Goal: Information Seeking & Learning: Learn about a topic

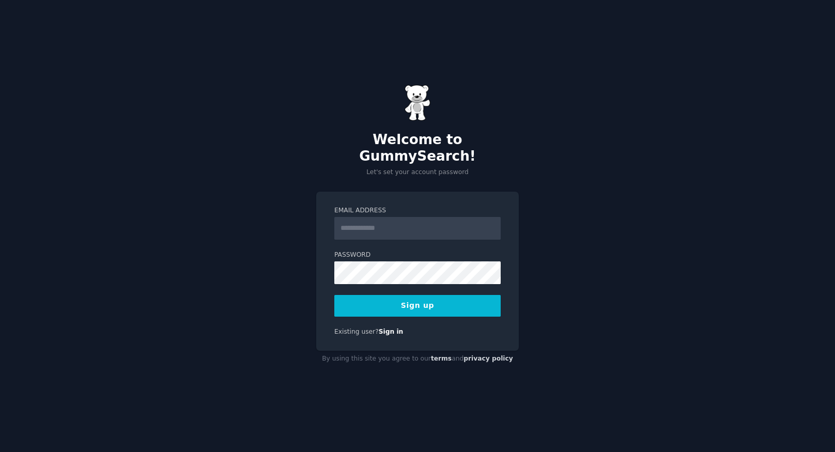
click at [446, 226] on input "Email Address" at bounding box center [417, 228] width 166 height 23
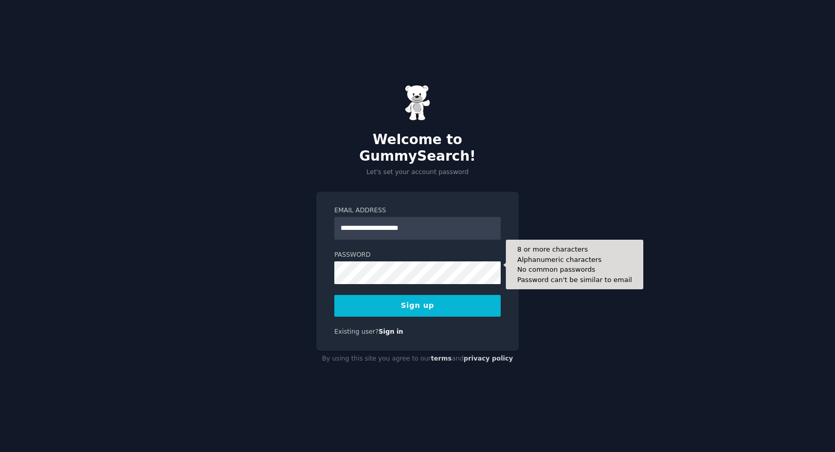
type input "**********"
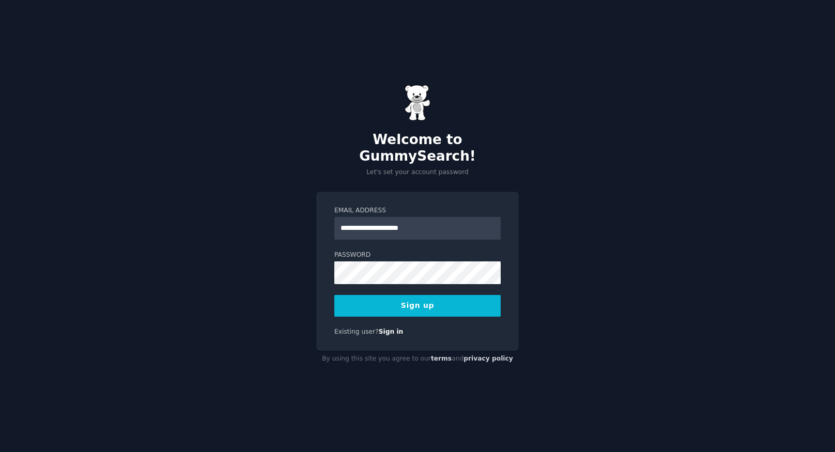
click at [427, 295] on button "Sign up" at bounding box center [417, 306] width 166 height 22
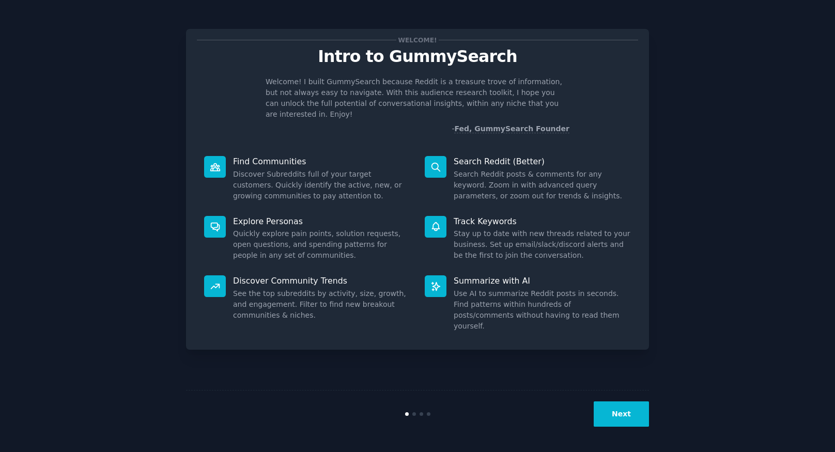
click at [616, 420] on button "Next" at bounding box center [620, 413] width 55 height 25
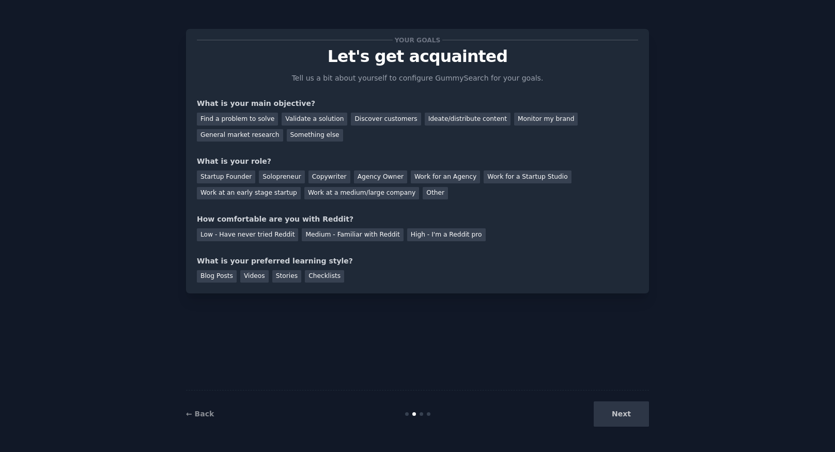
click at [616, 417] on div "Next" at bounding box center [571, 413] width 154 height 25
click at [621, 416] on div "Next" at bounding box center [571, 413] width 154 height 25
click at [620, 403] on div "Next" at bounding box center [571, 413] width 154 height 25
click at [612, 412] on div "Next" at bounding box center [571, 413] width 154 height 25
click at [339, 151] on div "Your goals Let's get acquainted Tell us a bit about yourself to configure Gummy…" at bounding box center [417, 161] width 441 height 243
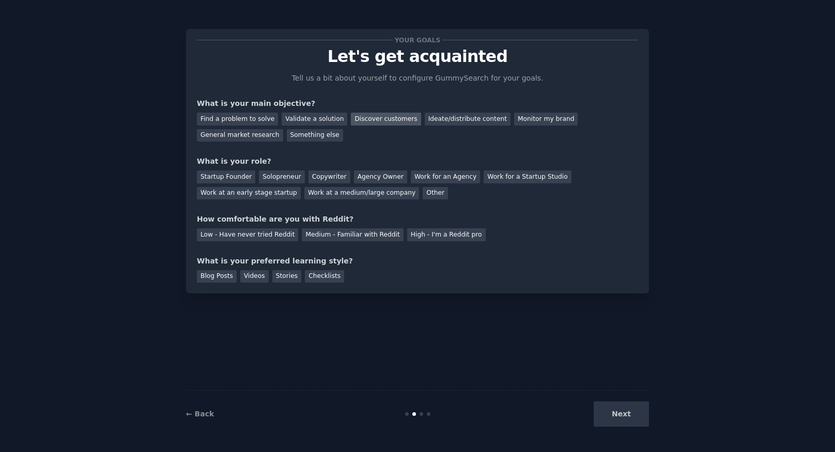
click at [384, 122] on div "Discover customers" at bounding box center [386, 119] width 70 height 13
click at [519, 121] on div "Monitor my brand" at bounding box center [546, 119] width 64 height 13
click at [375, 124] on div "Discover customers" at bounding box center [386, 119] width 70 height 13
click at [423, 193] on div "Other" at bounding box center [435, 193] width 25 height 13
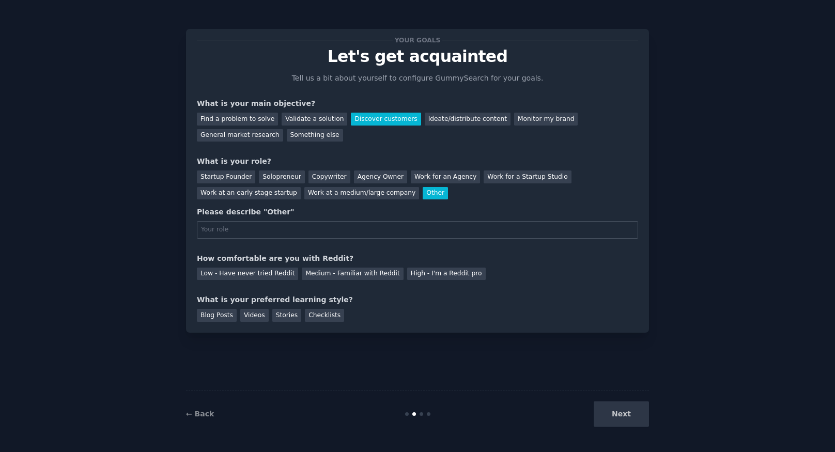
click at [367, 242] on div "Your goals Let's get acquainted Tell us a bit about yourself to configure Gummy…" at bounding box center [417, 181] width 441 height 282
click at [275, 277] on div "Low - Have never tried Reddit" at bounding box center [247, 274] width 101 height 13
click at [336, 275] on div "Medium - Familiar with Reddit" at bounding box center [352, 274] width 101 height 13
click at [212, 315] on div "Blog Posts" at bounding box center [217, 315] width 40 height 13
click at [629, 416] on div "Next" at bounding box center [571, 413] width 154 height 25
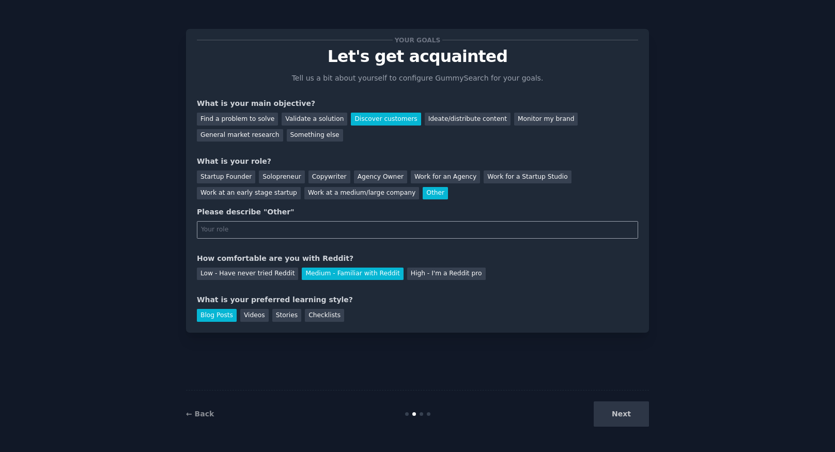
click at [226, 231] on input "text" at bounding box center [417, 230] width 441 height 18
click at [635, 407] on button "Next" at bounding box center [620, 413] width 55 height 25
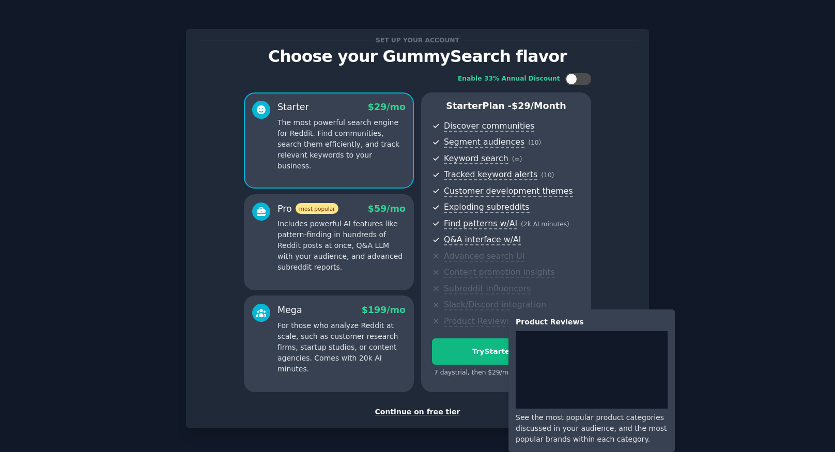
scroll to position [38, 0]
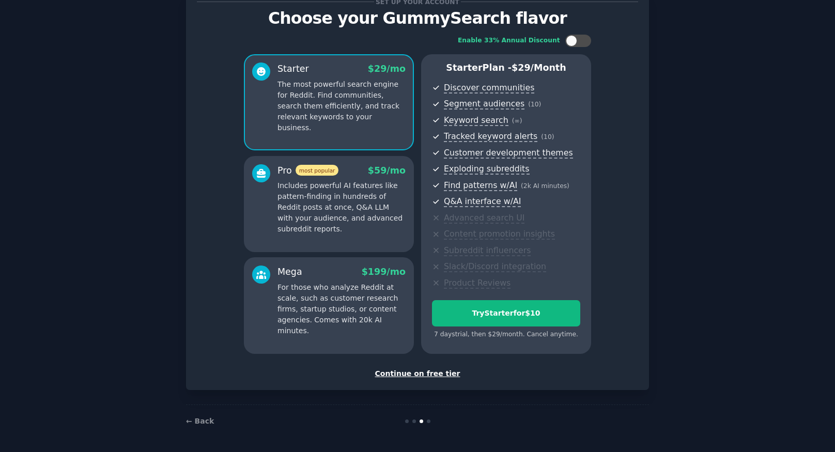
click at [440, 375] on div "Continue on free tier" at bounding box center [417, 373] width 441 height 11
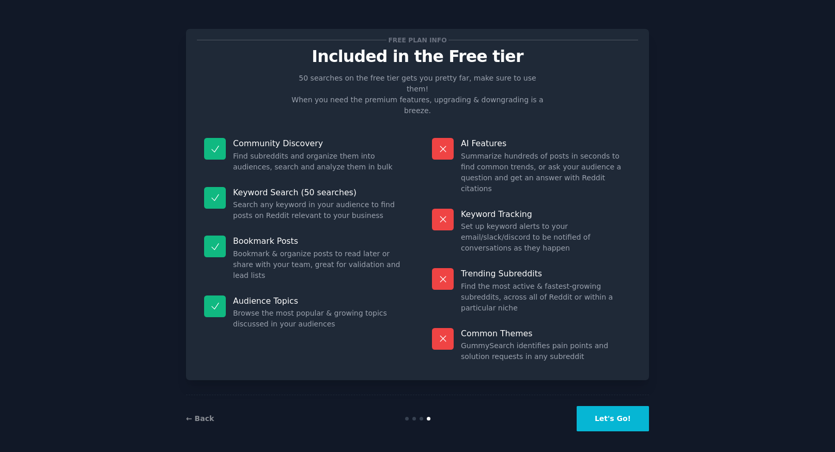
click at [632, 417] on button "Let's Go!" at bounding box center [612, 418] width 72 height 25
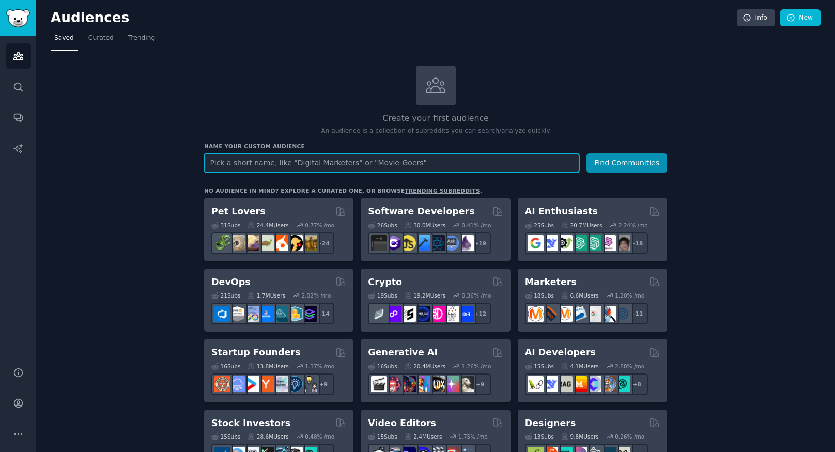
click at [436, 169] on input "text" at bounding box center [391, 162] width 375 height 19
type input "Insurance"
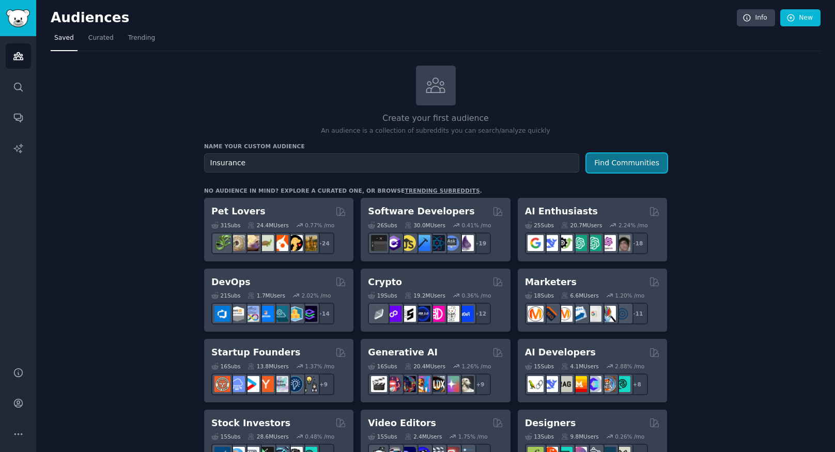
click at [606, 163] on button "Find Communities" at bounding box center [626, 162] width 81 height 19
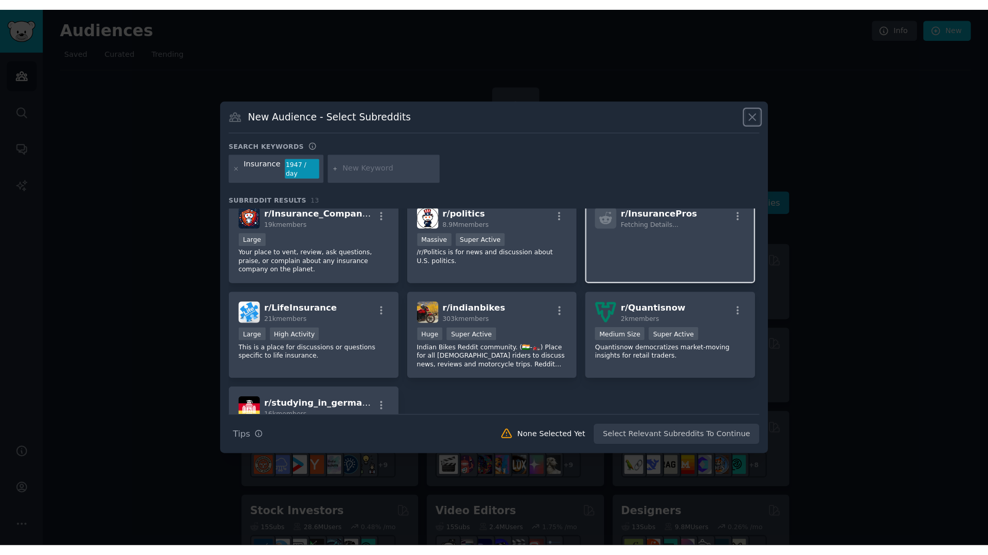
scroll to position [151, 0]
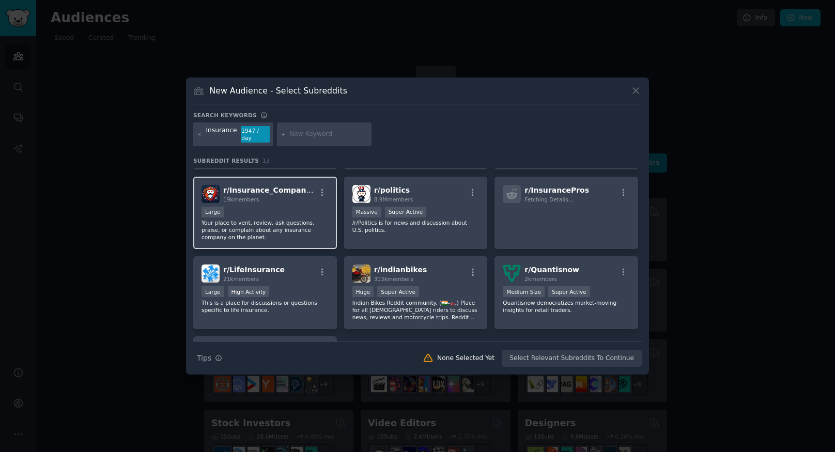
click at [306, 222] on p "Your place to vent, review, ask questions, praise, or complain about any insura…" at bounding box center [264, 230] width 127 height 22
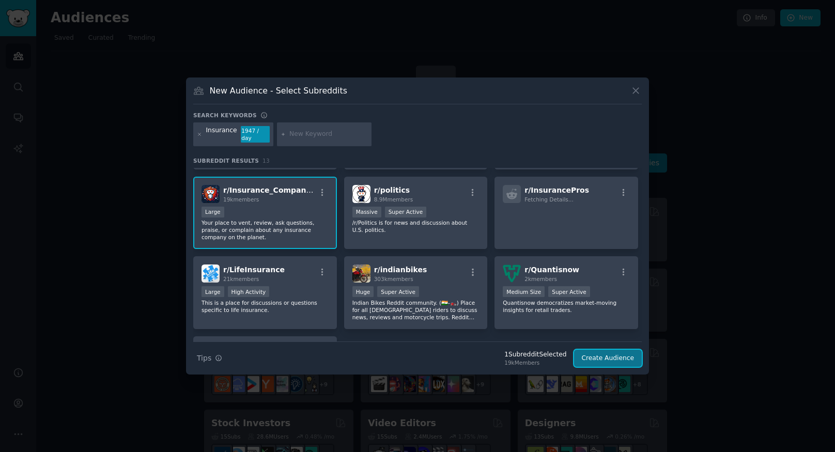
click at [611, 352] on button "Create Audience" at bounding box center [608, 359] width 68 height 18
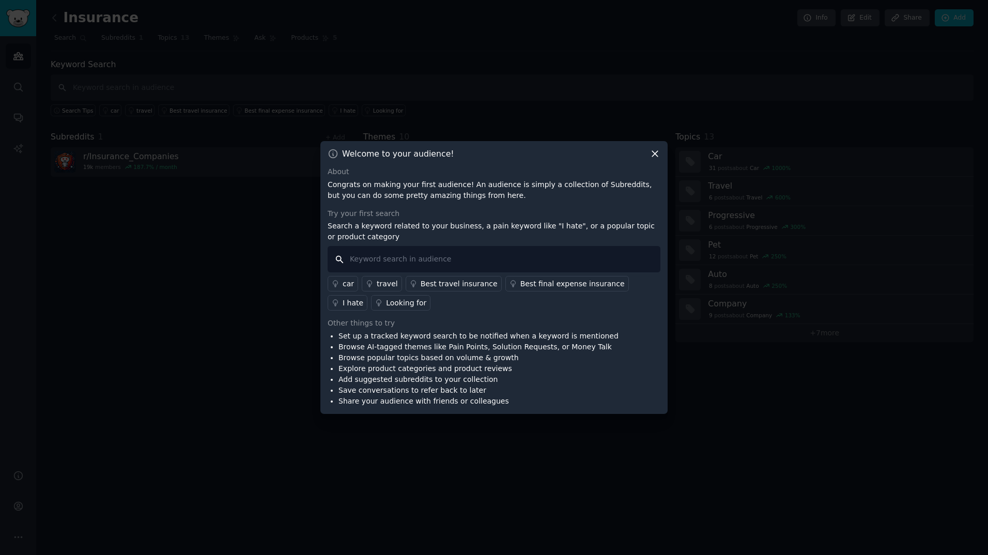
click at [509, 263] on input "text" at bounding box center [493, 259] width 333 height 26
type input "b"
type input "Best insurance; Choose insurance; Insurance prices"
click at [624, 343] on div "Set up a tracked keyword search to be notified when a keyword is mentioned Brow…" at bounding box center [493, 369] width 333 height 76
click at [552, 260] on input "Best insurance; Choose insurance; Insurance prices" at bounding box center [493, 259] width 333 height 26
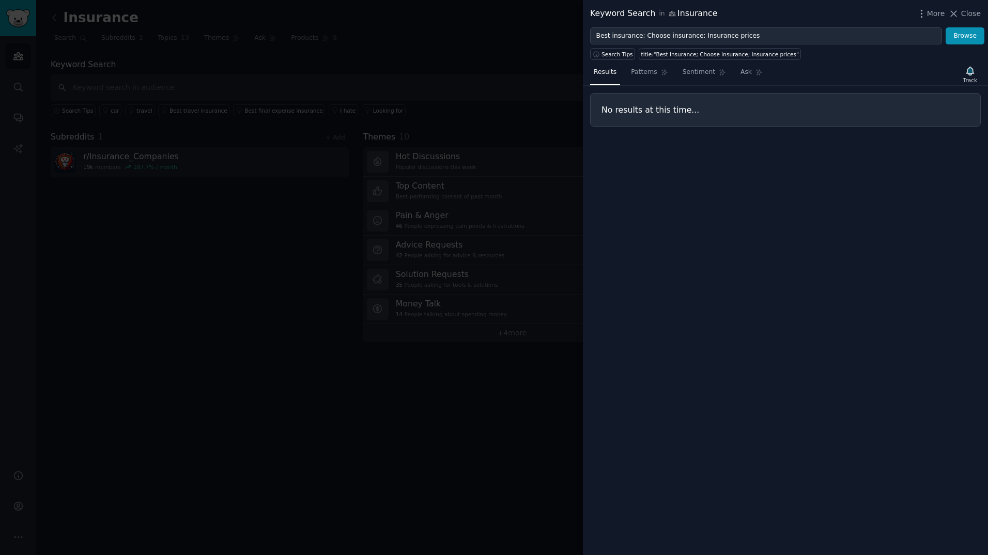
click at [834, 13] on span "Close" at bounding box center [971, 13] width 20 height 11
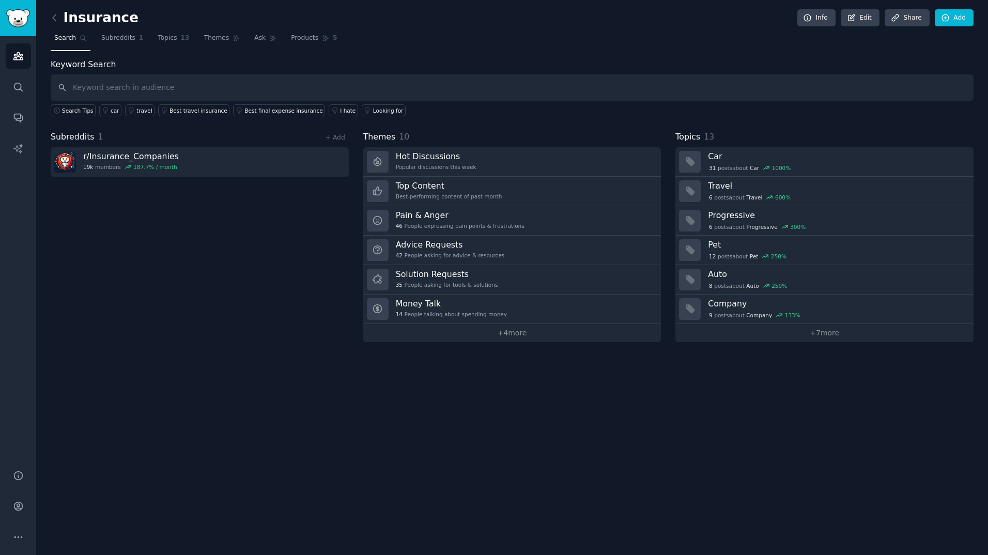
click at [288, 267] on div "Subreddits 1 + Add r/ Insurance_Companies 19k members 187.7 % / month" at bounding box center [200, 236] width 298 height 211
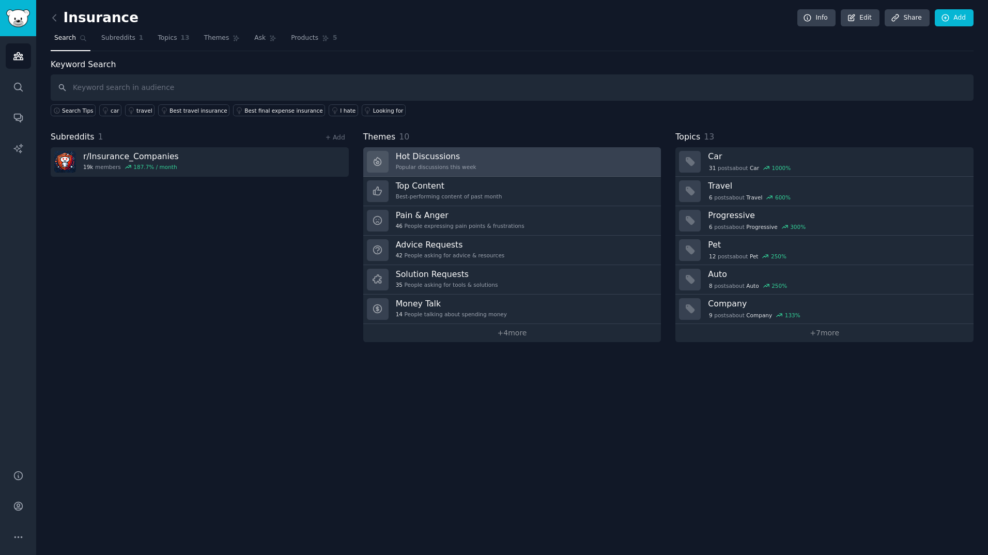
click at [508, 166] on link "Hot Discussions Popular discussions this week" at bounding box center [512, 161] width 298 height 29
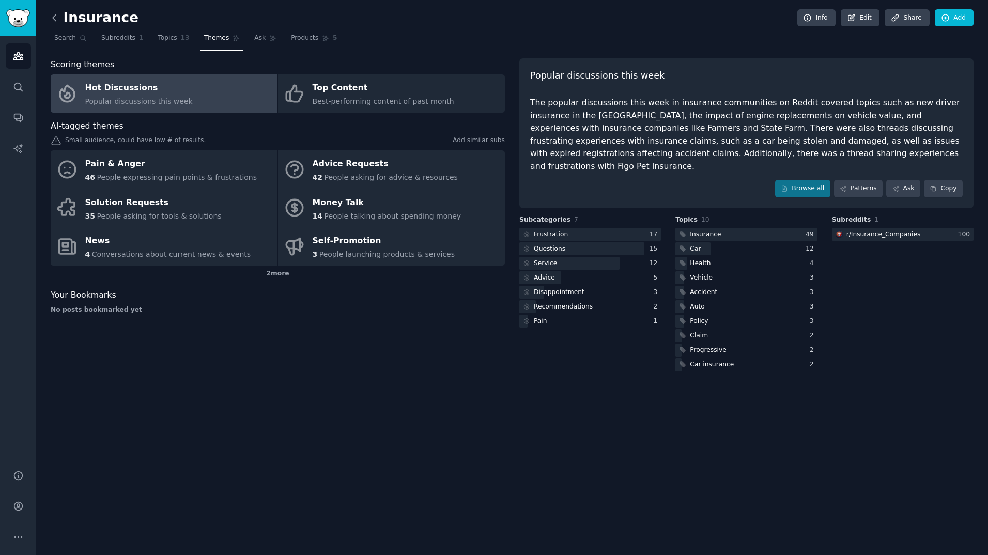
click at [53, 15] on icon at bounding box center [54, 17] width 11 height 11
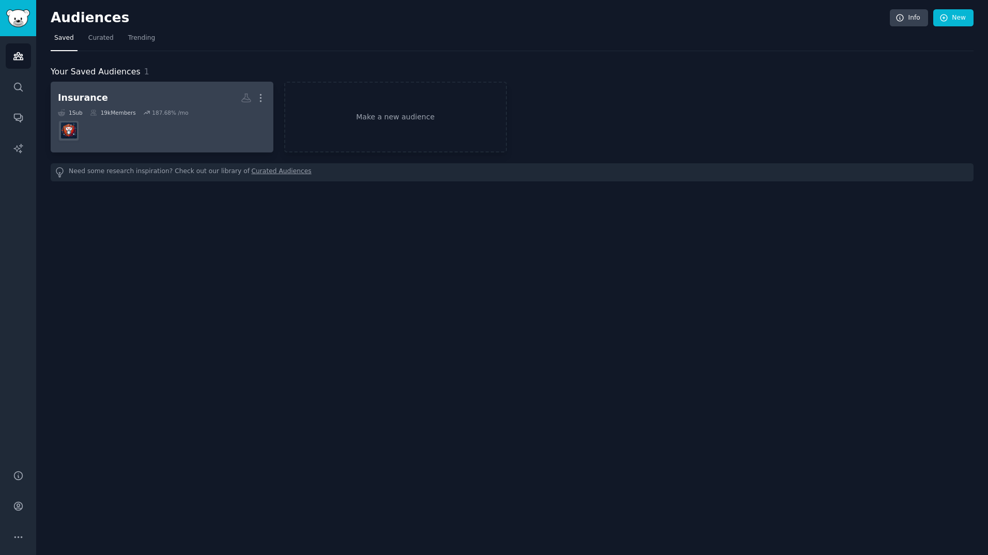
click at [154, 102] on h2 "Insurance More" at bounding box center [162, 98] width 208 height 18
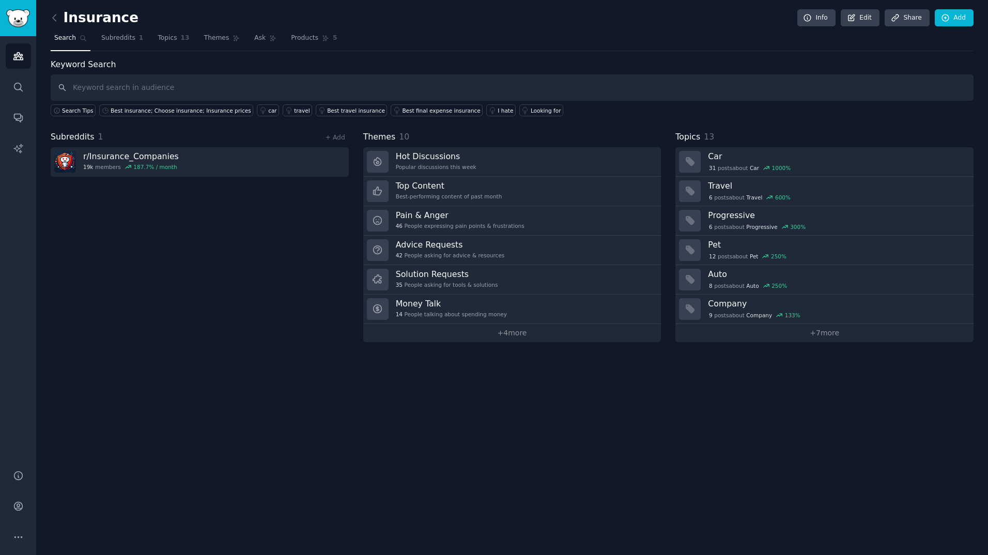
click at [525, 371] on div "Insurance Info Edit Share Add Search Subreddits 1 Topics 13 Themes Ask Products…" at bounding box center [511, 277] width 951 height 555
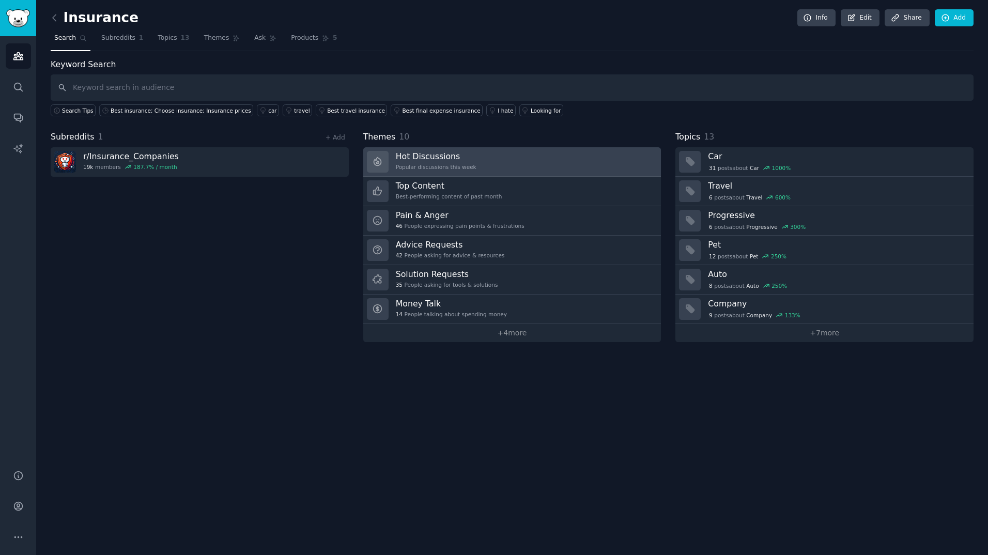
click at [461, 155] on h3 "Hot Discussions" at bounding box center [436, 156] width 81 height 11
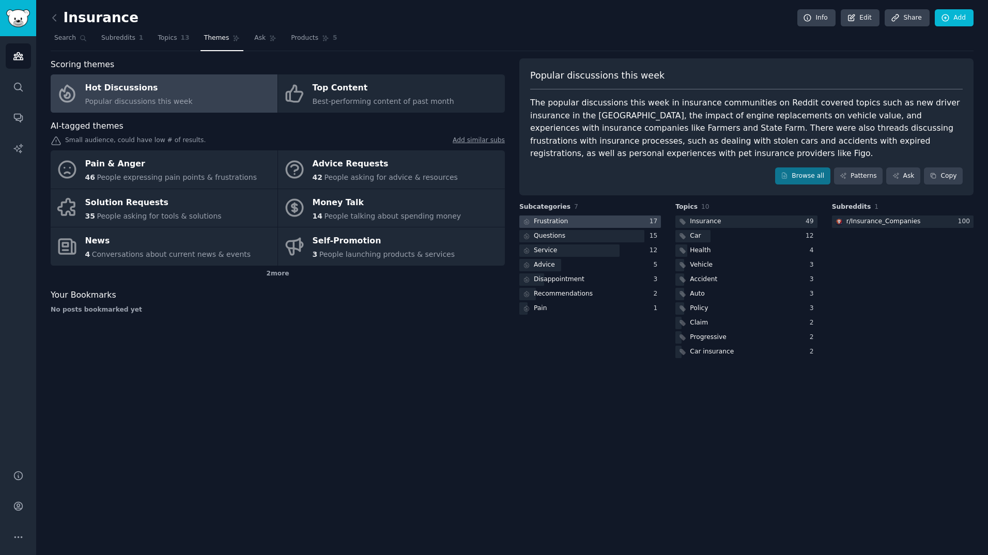
click at [600, 215] on div at bounding box center [590, 221] width 142 height 13
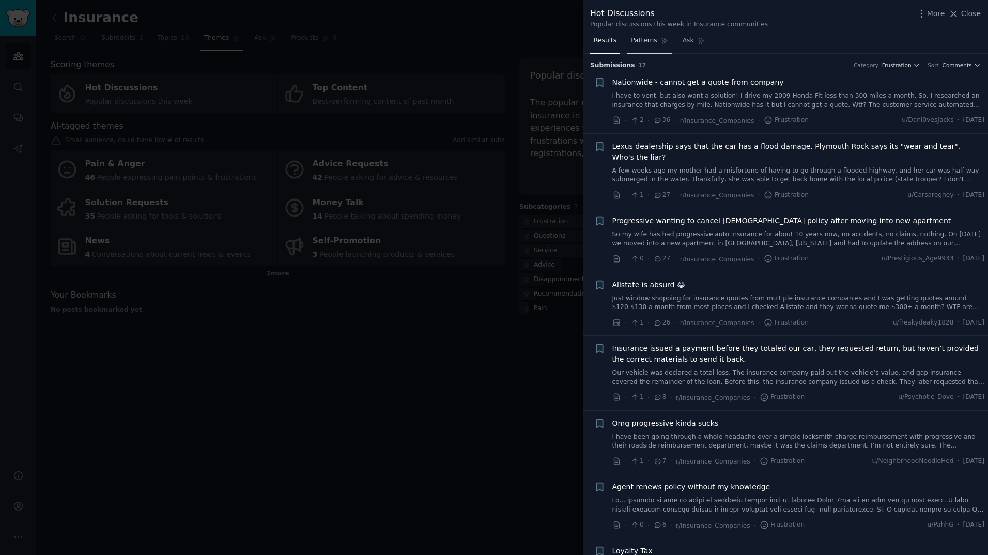
click at [648, 44] on span "Patterns" at bounding box center [644, 40] width 26 height 9
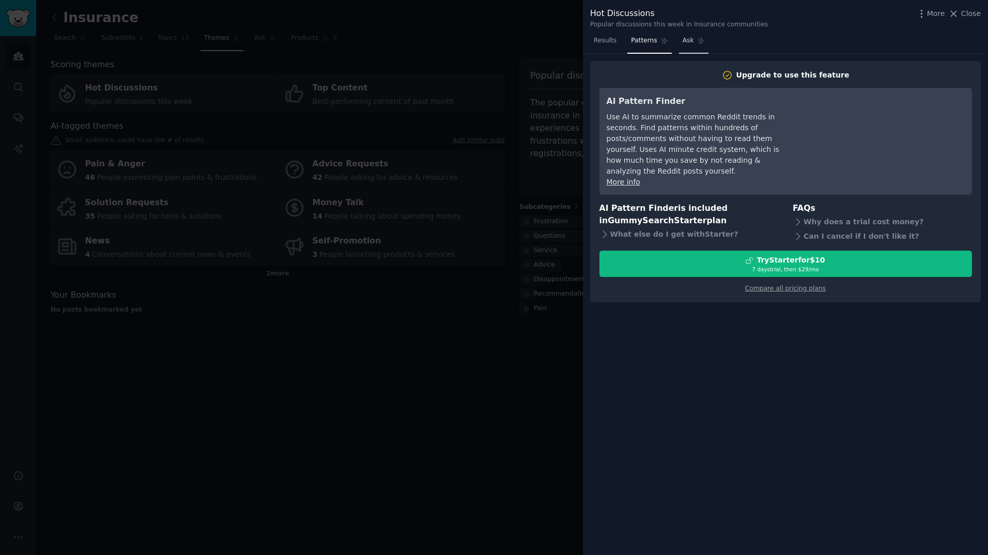
click at [689, 43] on link "Ask" at bounding box center [693, 43] width 29 height 21
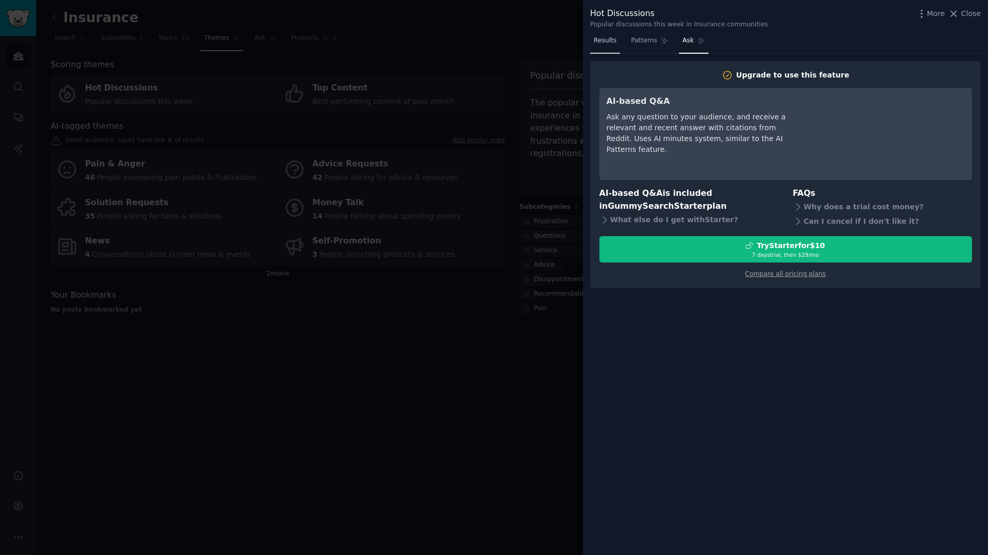
click at [606, 44] on span "Results" at bounding box center [604, 40] width 23 height 9
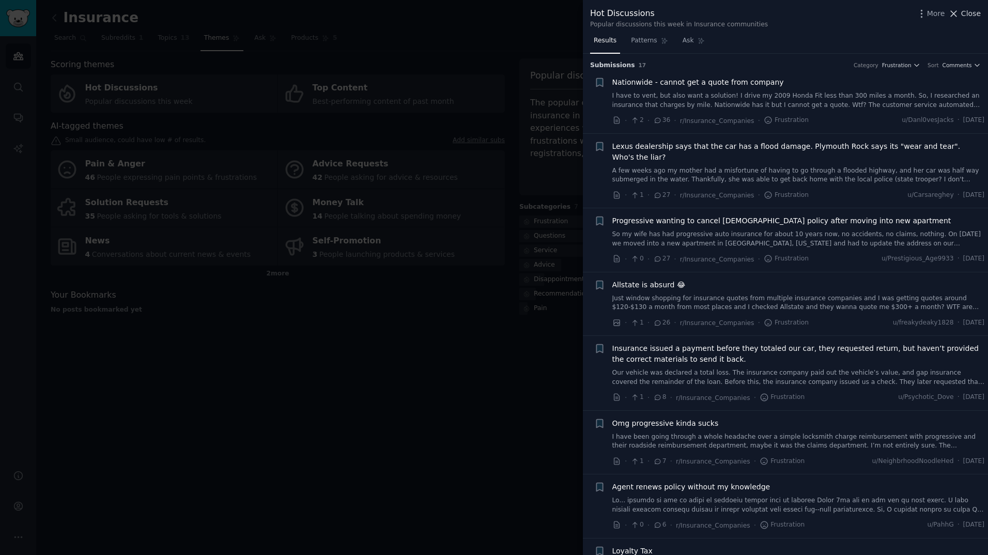
click at [834, 12] on span "Close" at bounding box center [971, 13] width 20 height 11
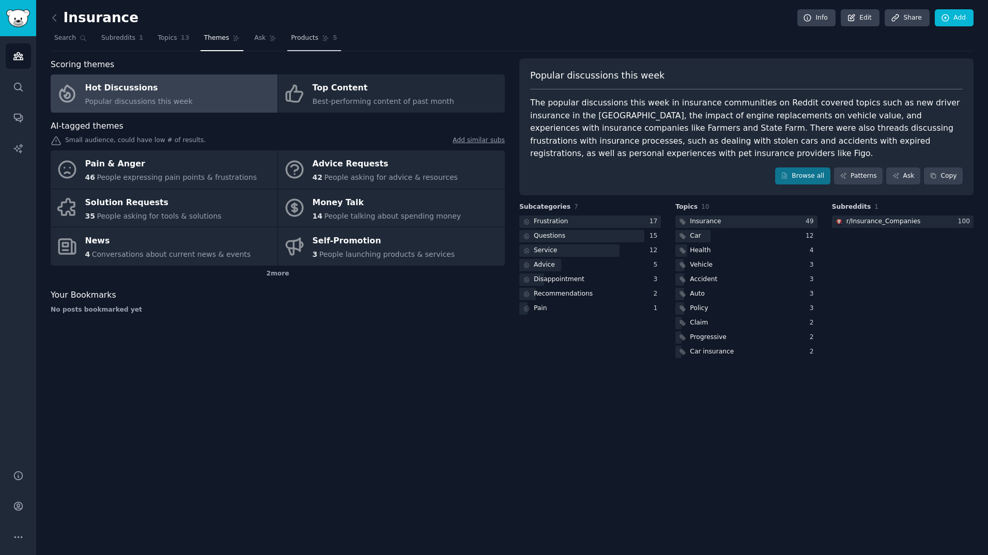
click at [292, 40] on span "Products" at bounding box center [304, 38] width 27 height 9
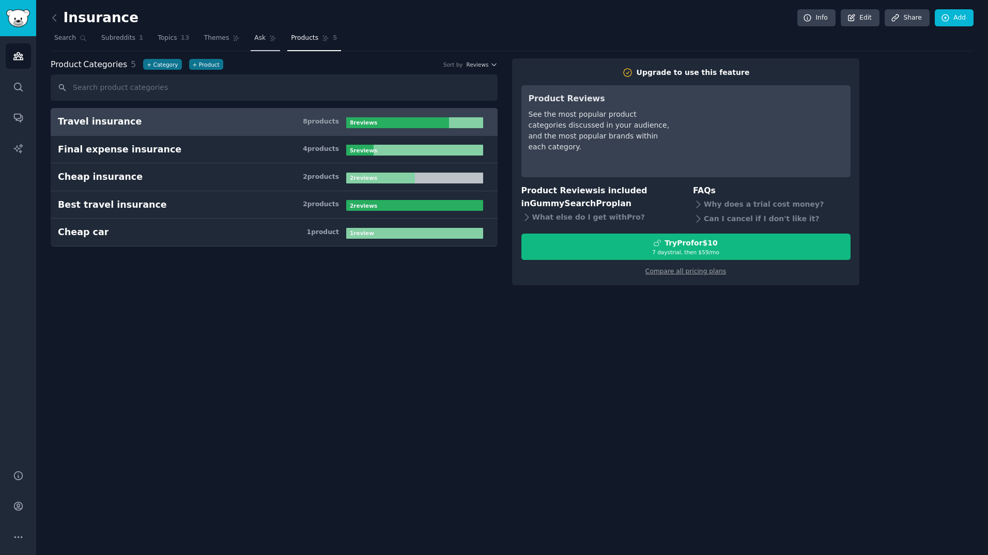
click at [251, 43] on link "Ask" at bounding box center [265, 40] width 29 height 21
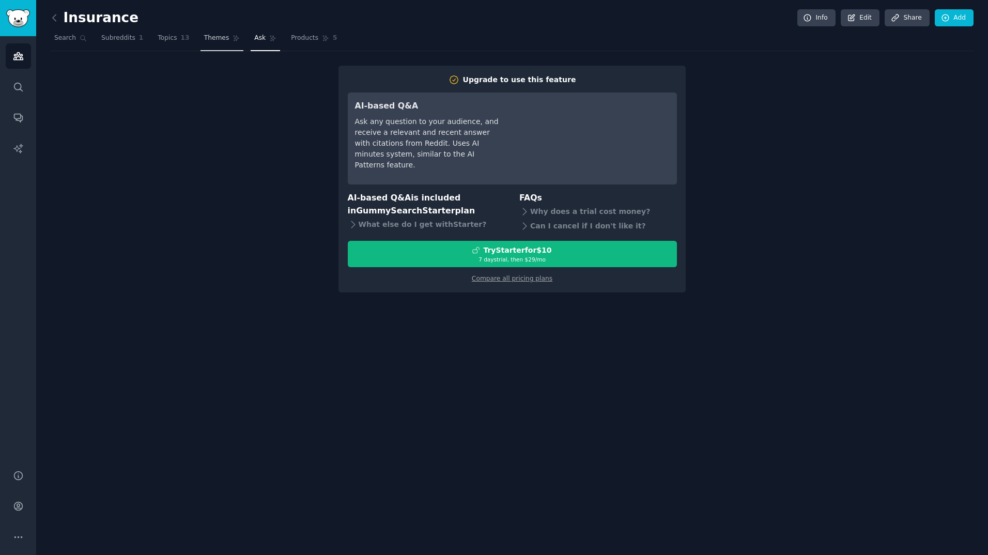
click at [210, 40] on span "Themes" at bounding box center [216, 38] width 25 height 9
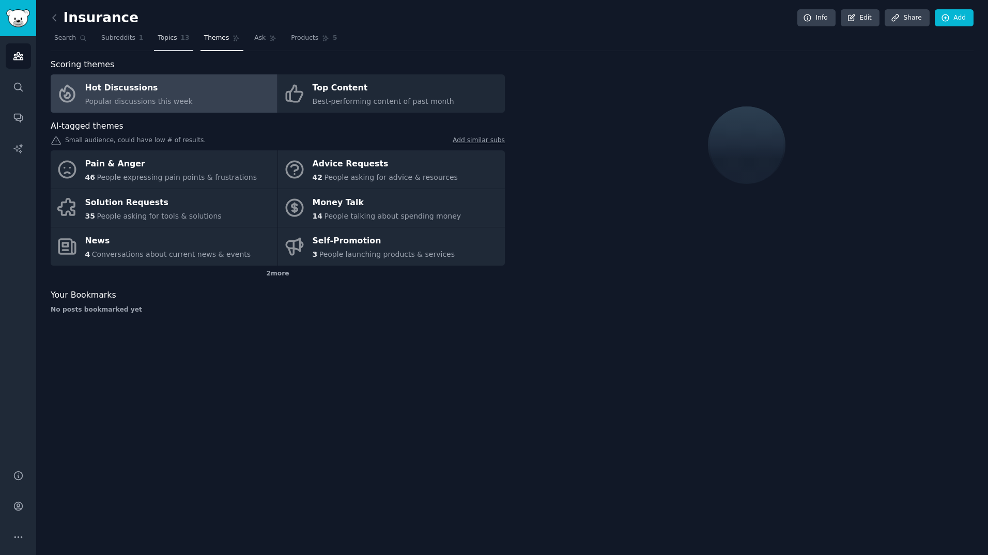
click at [158, 37] on span "Topics" at bounding box center [167, 38] width 19 height 9
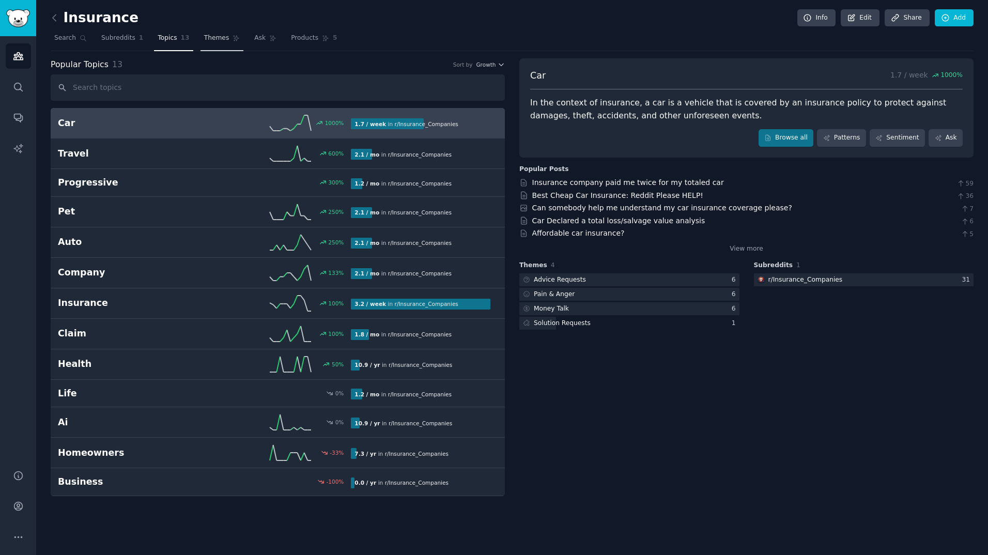
click at [218, 39] on link "Themes" at bounding box center [221, 40] width 43 height 21
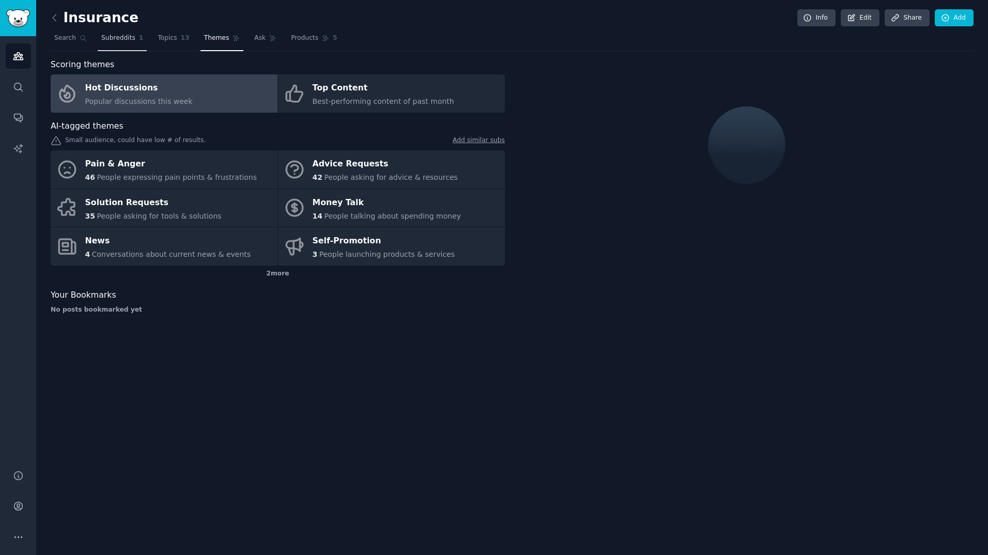
click at [116, 44] on link "Subreddits 1" at bounding box center [122, 40] width 49 height 21
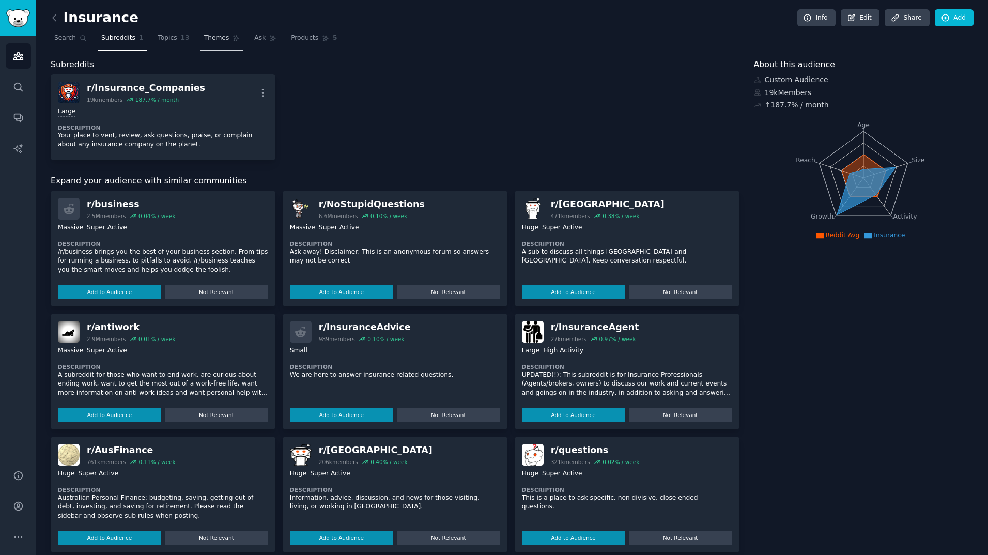
click at [204, 39] on span "Themes" at bounding box center [216, 38] width 25 height 9
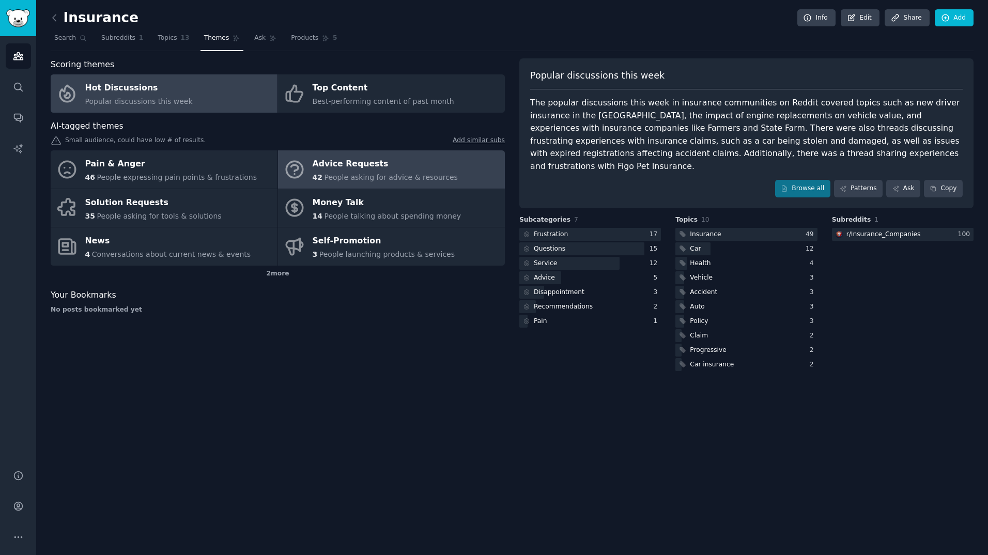
click at [381, 160] on div "Advice Requests" at bounding box center [385, 164] width 145 height 17
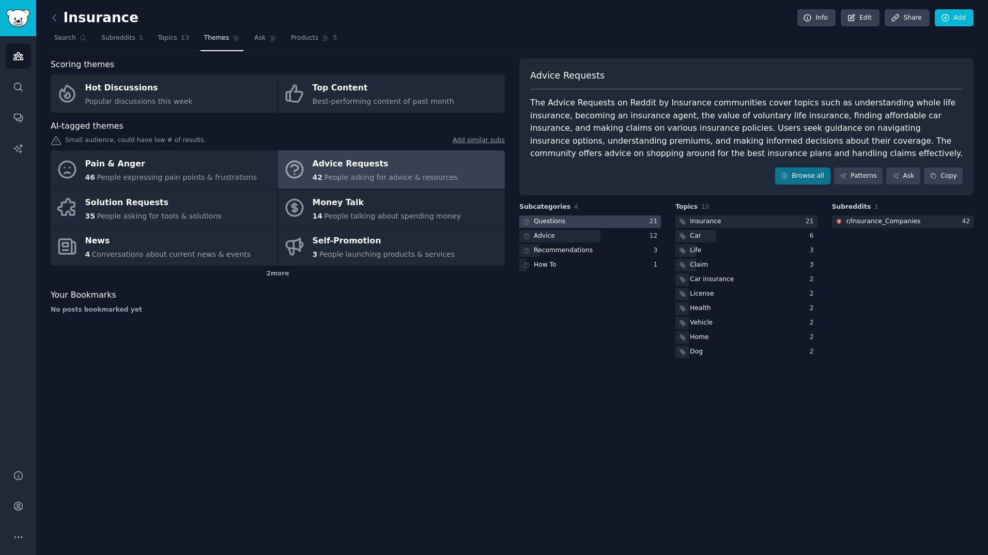
click at [604, 218] on div at bounding box center [590, 221] width 142 height 13
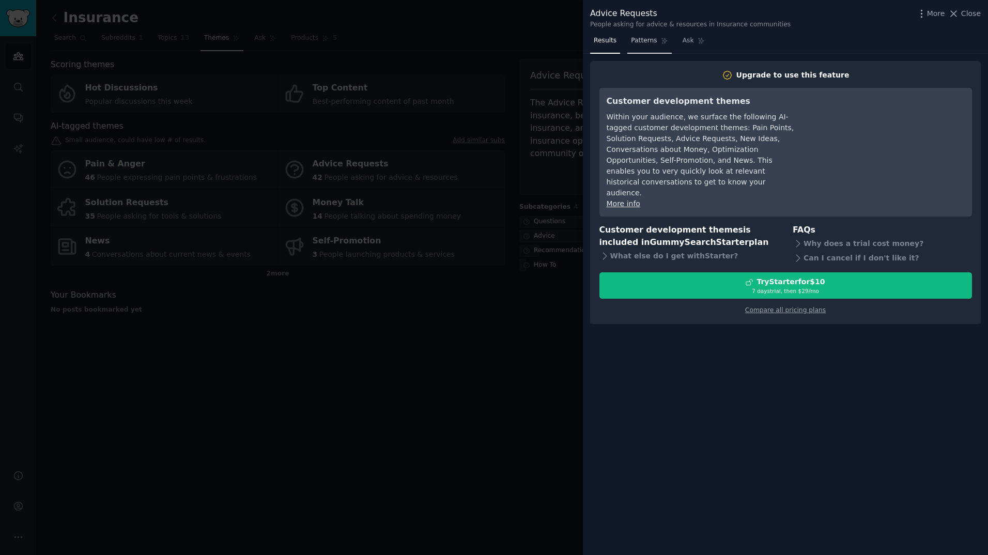
click at [640, 43] on span "Patterns" at bounding box center [644, 40] width 26 height 9
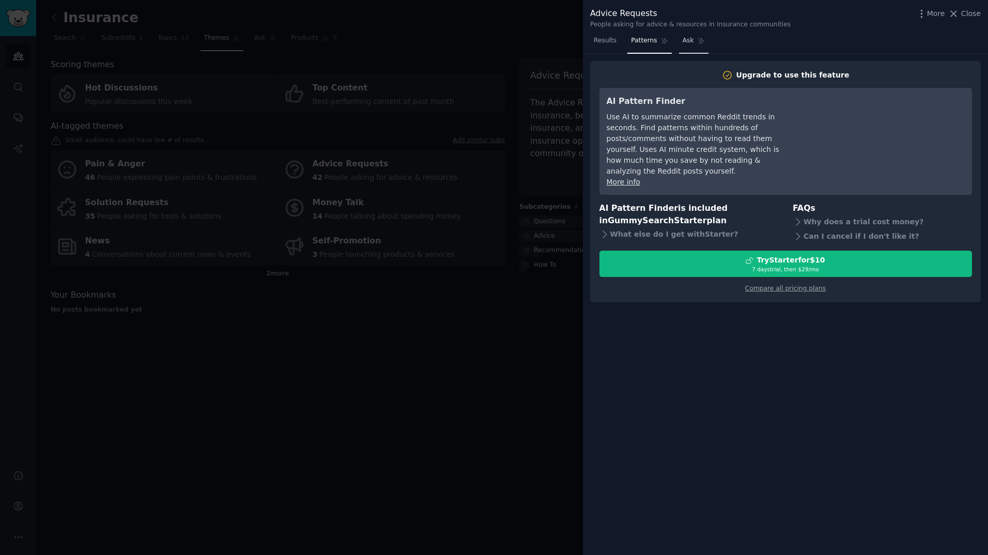
click at [688, 39] on link "Ask" at bounding box center [693, 43] width 29 height 21
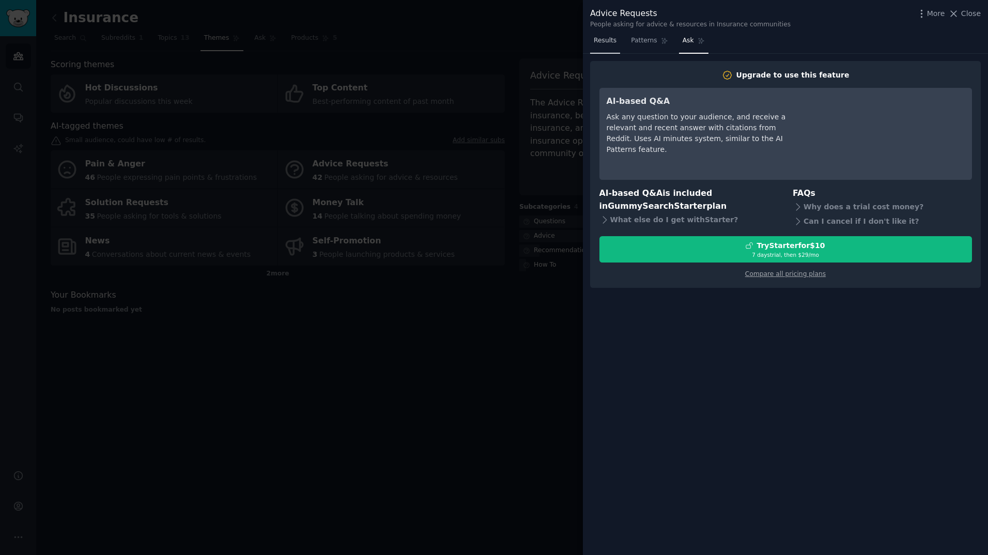
click at [603, 40] on span "Results" at bounding box center [604, 40] width 23 height 9
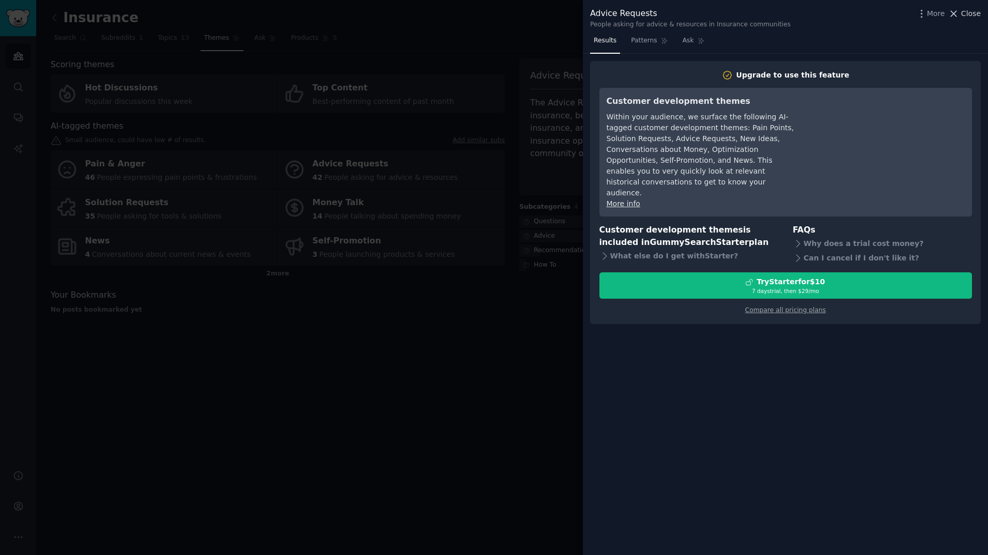
click at [834, 13] on span "Close" at bounding box center [971, 13] width 20 height 11
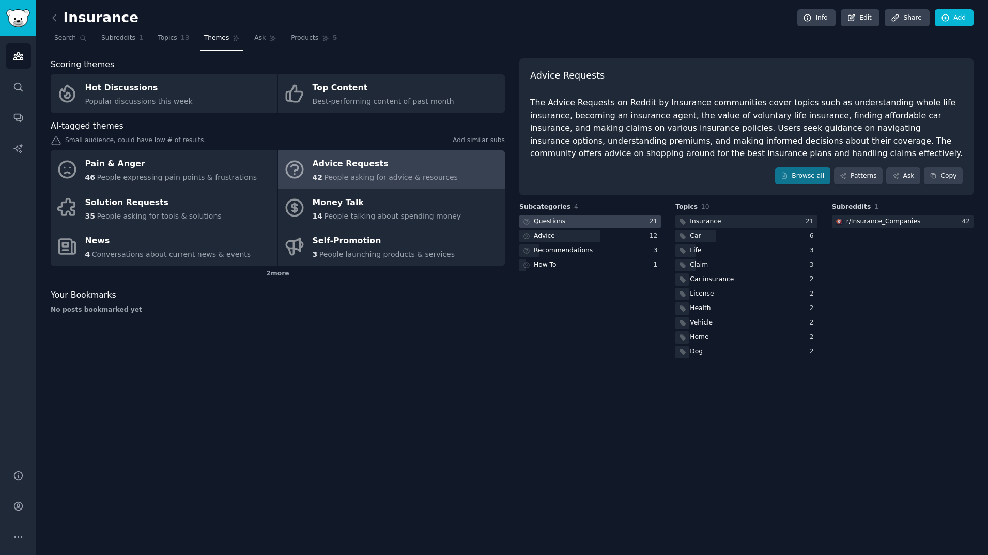
click at [587, 223] on div at bounding box center [590, 221] width 142 height 13
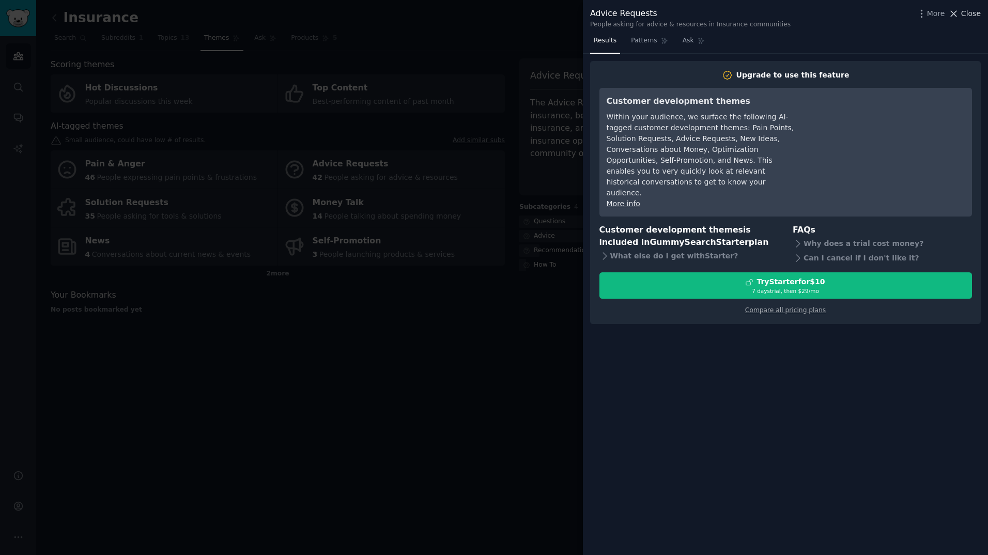
click at [834, 9] on span "Close" at bounding box center [971, 13] width 20 height 11
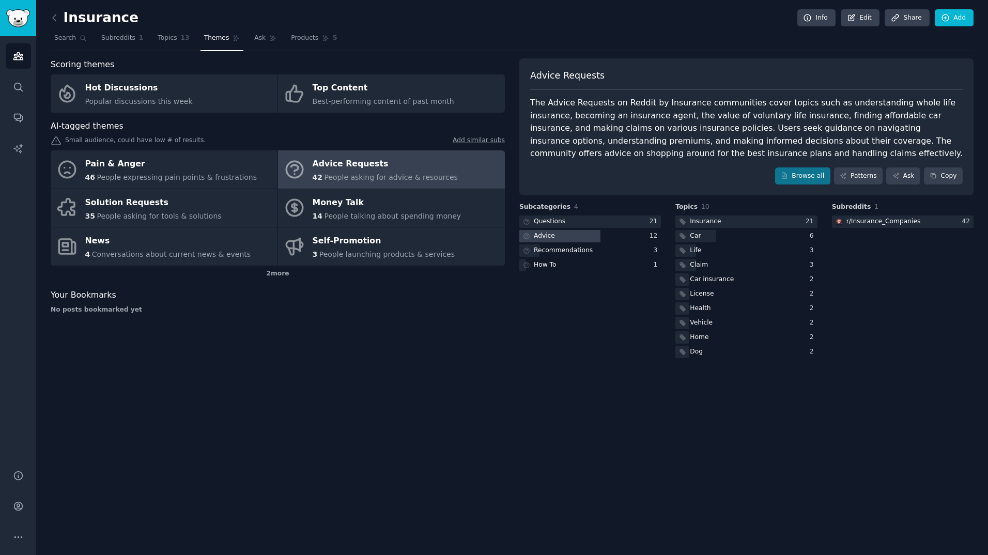
click at [577, 234] on div at bounding box center [559, 236] width 81 height 13
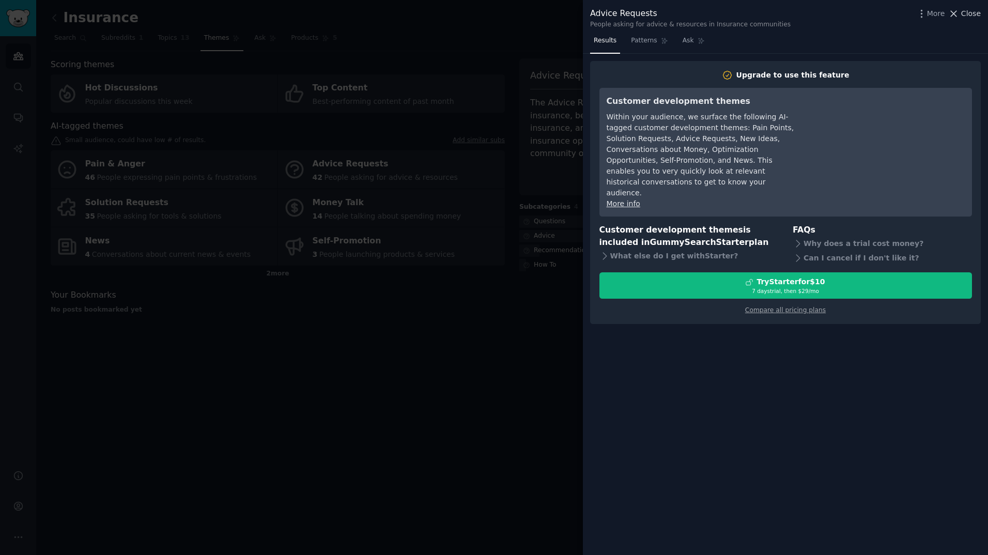
click at [834, 14] on span "Close" at bounding box center [971, 13] width 20 height 11
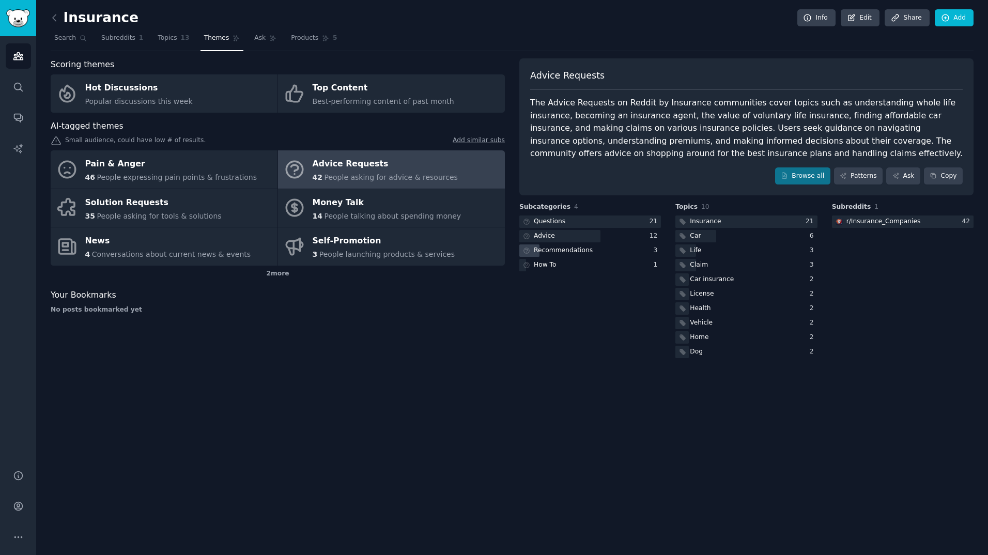
click at [585, 253] on div "Recommendations" at bounding box center [563, 250] width 59 height 9
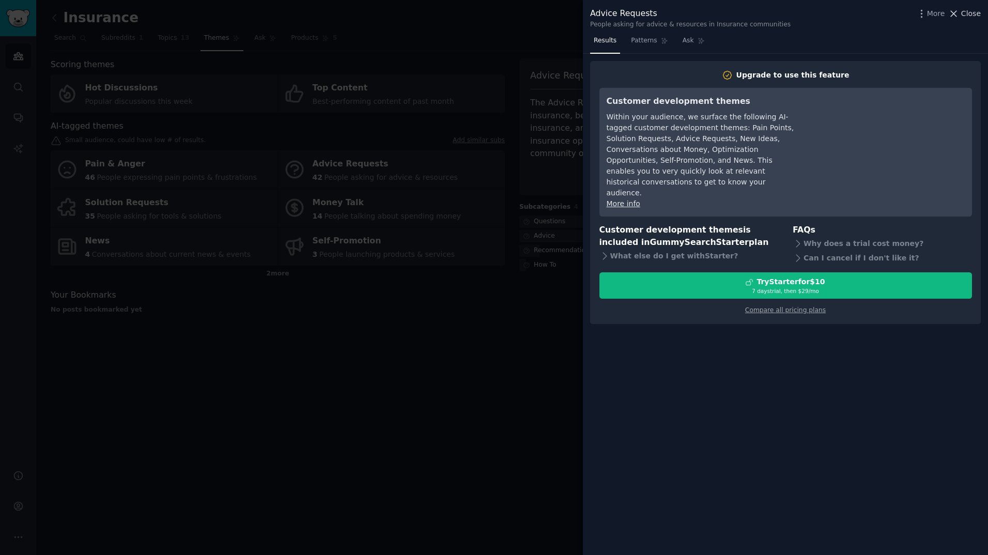
click at [834, 12] on span "Close" at bounding box center [971, 13] width 20 height 11
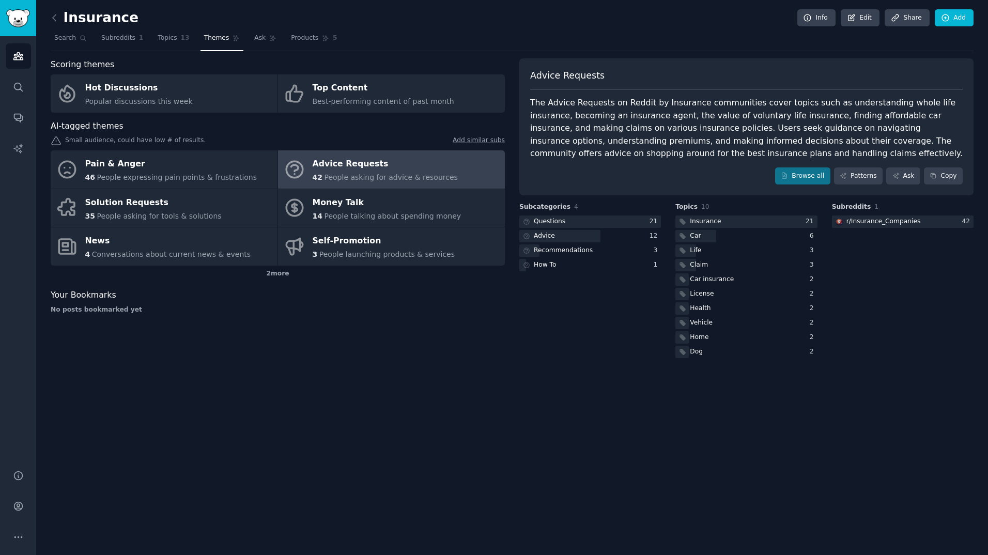
click at [450, 326] on div "Scoring themes Hot Discussions Popular discussions this week Top Content Best-p…" at bounding box center [278, 209] width 454 height 302
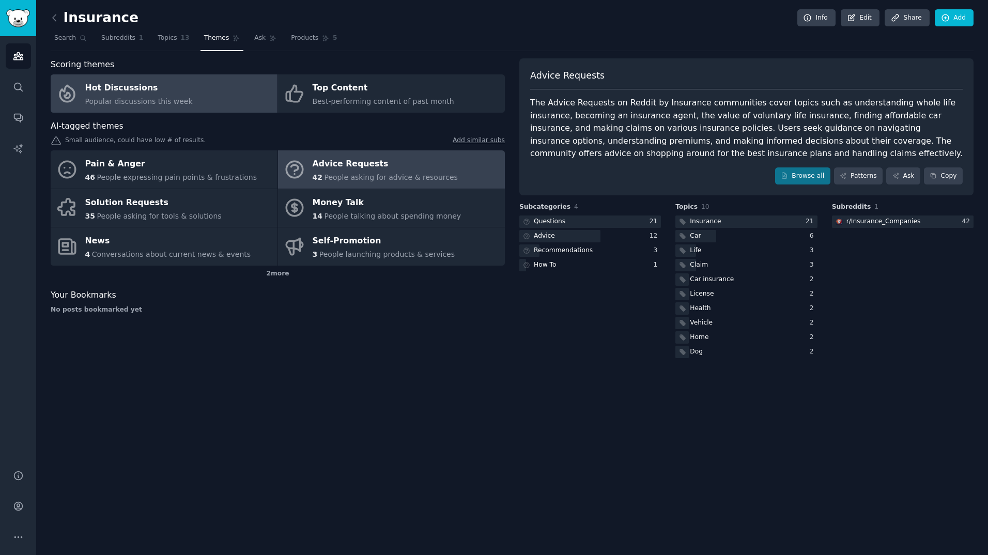
click at [178, 97] on span "Popular discussions this week" at bounding box center [138, 101] width 107 height 8
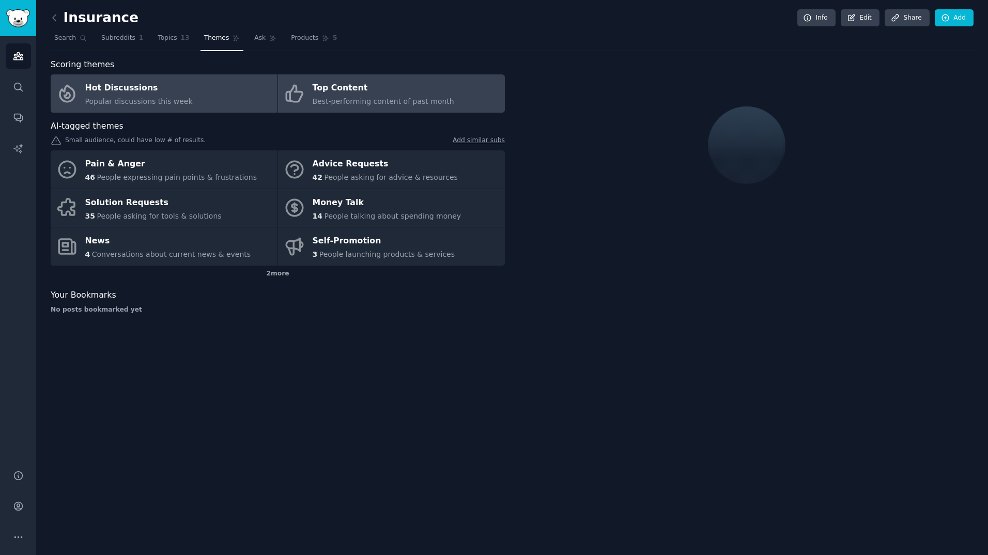
click at [420, 103] on span "Best-performing content of past month" at bounding box center [384, 101] width 142 height 8
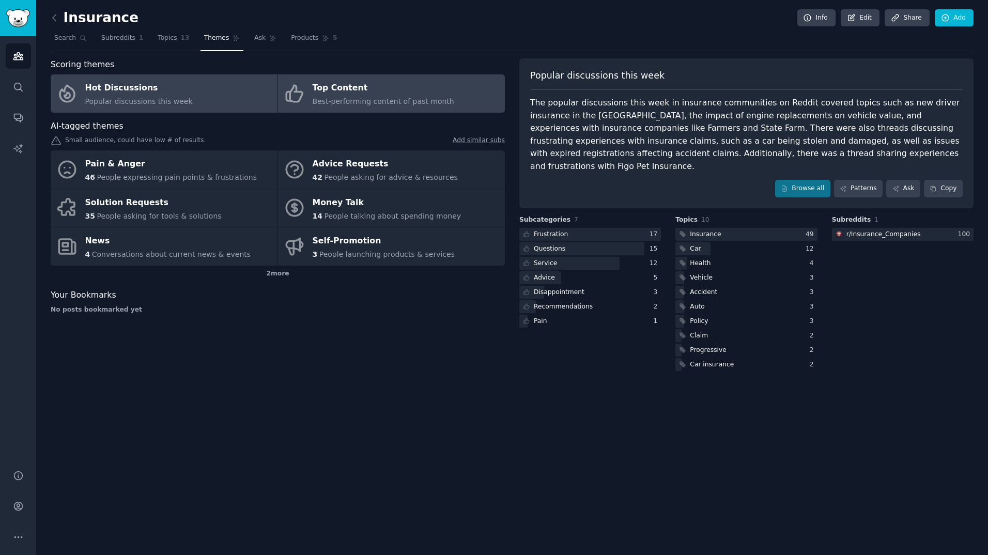
click at [174, 107] on link "Hot Discussions Popular discussions this week" at bounding box center [164, 93] width 227 height 38
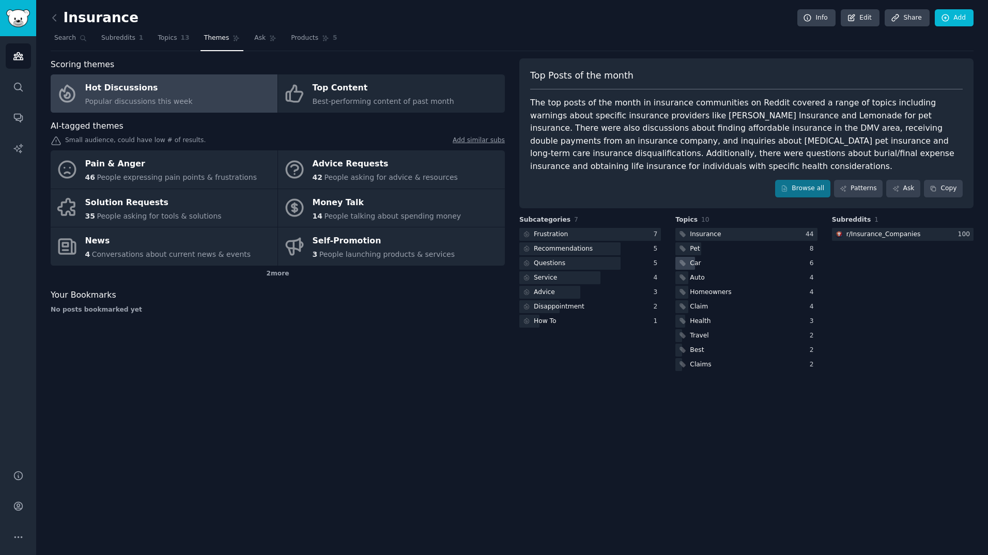
click at [756, 257] on div "Car" at bounding box center [746, 263] width 142 height 13
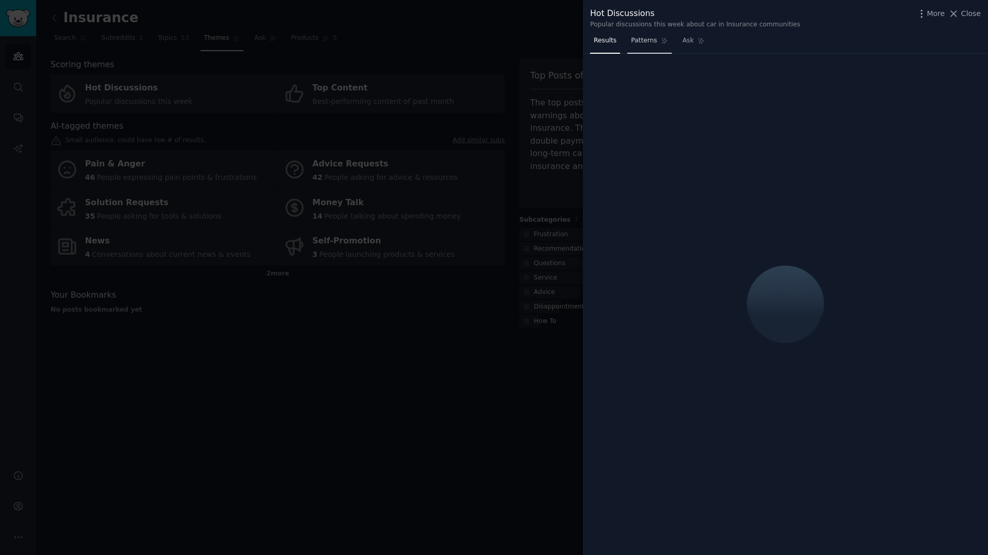
click at [638, 43] on span "Patterns" at bounding box center [644, 40] width 26 height 9
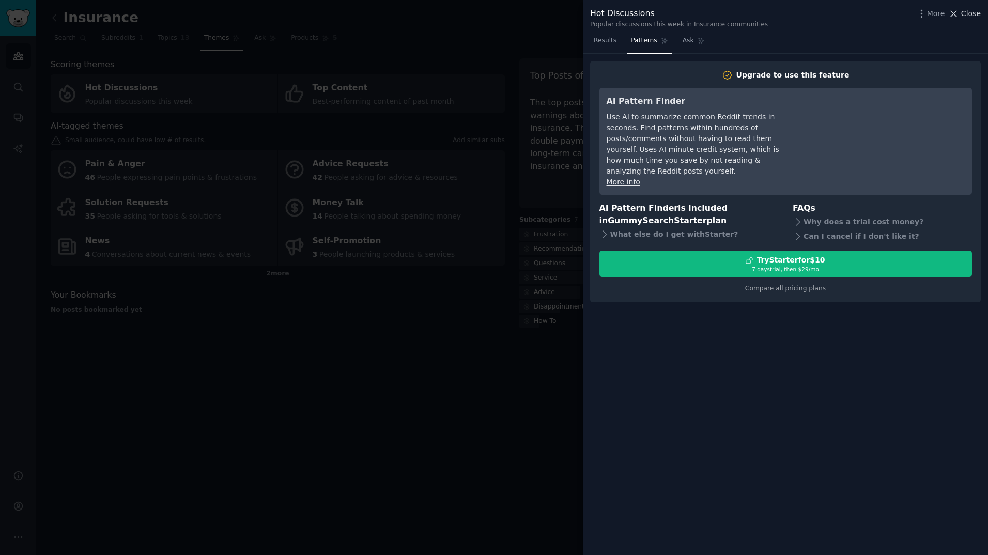
click at [834, 13] on span "Close" at bounding box center [971, 13] width 20 height 11
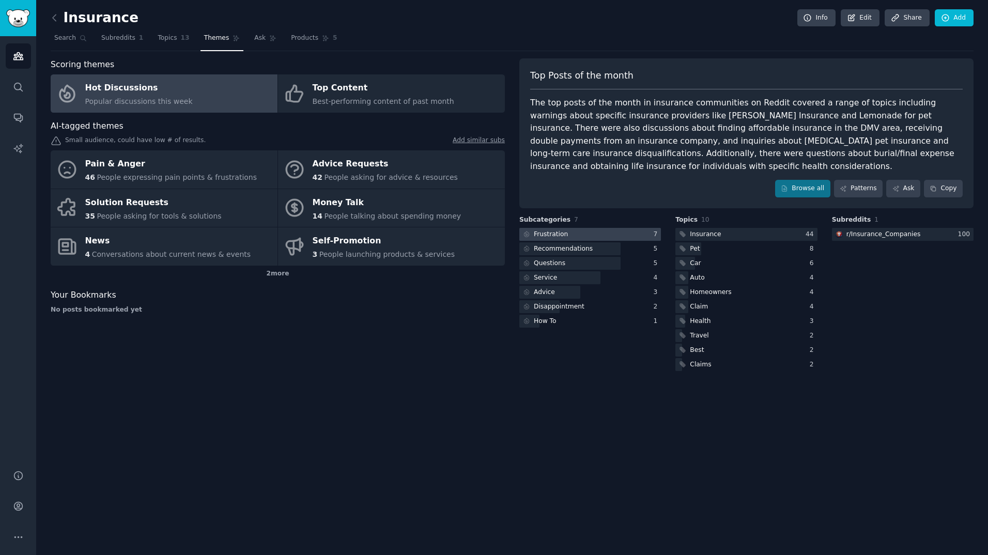
click at [634, 228] on div at bounding box center [590, 234] width 142 height 13
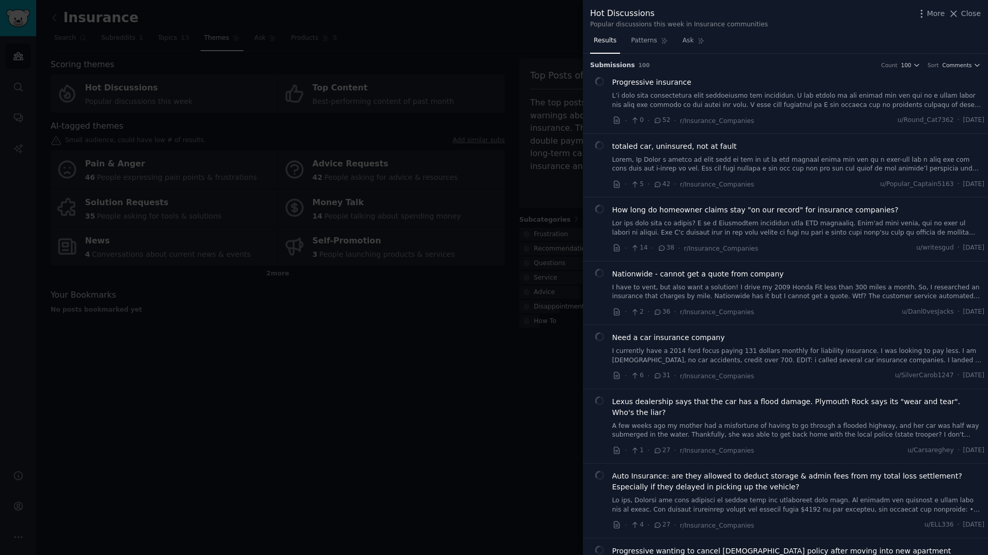
click at [651, 40] on span "Patterns" at bounding box center [644, 40] width 26 height 9
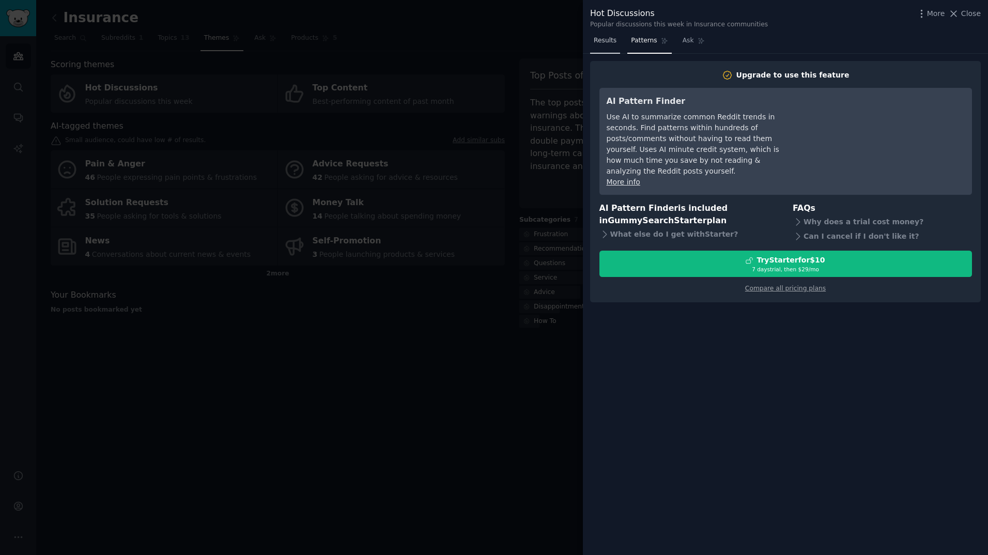
click at [611, 41] on span "Results" at bounding box center [604, 40] width 23 height 9
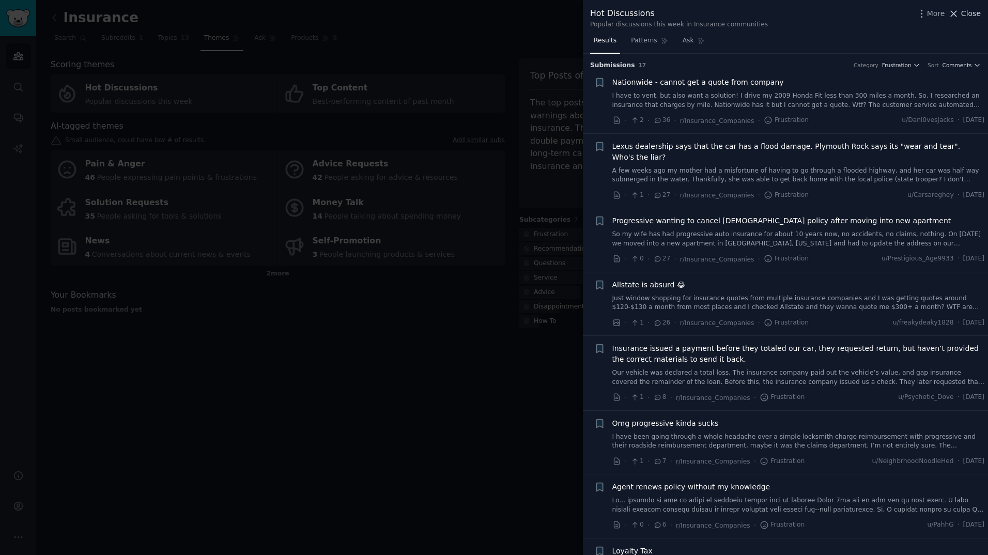
click at [834, 13] on span "Close" at bounding box center [971, 13] width 20 height 11
